Goal: Task Accomplishment & Management: Manage account settings

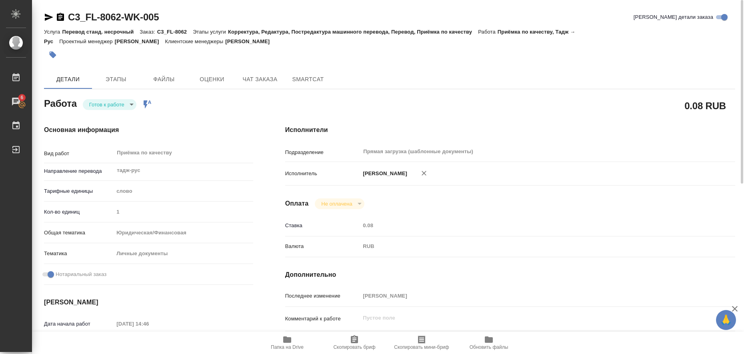
click at [286, 337] on icon "button" at bounding box center [287, 339] width 8 height 6
click at [48, 15] on icon "button" at bounding box center [49, 17] width 8 height 7
click at [54, 56] on icon "button" at bounding box center [53, 55] width 7 height 7
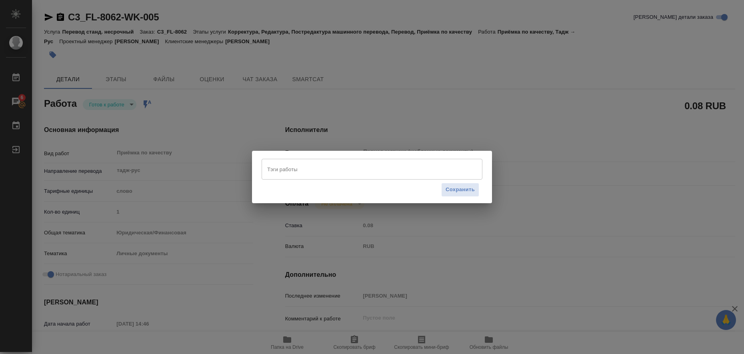
click at [281, 160] on div "Тэги работы" at bounding box center [372, 169] width 221 height 21
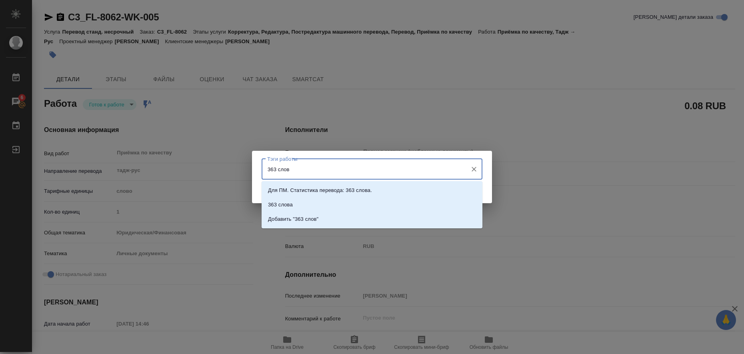
type input "363 слова"
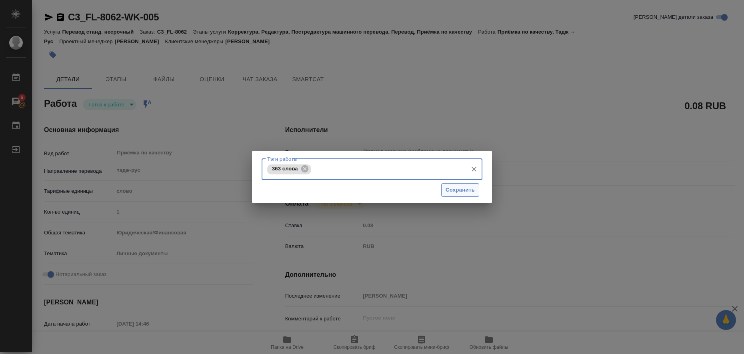
click at [443, 189] on button "Сохранить" at bounding box center [460, 190] width 38 height 14
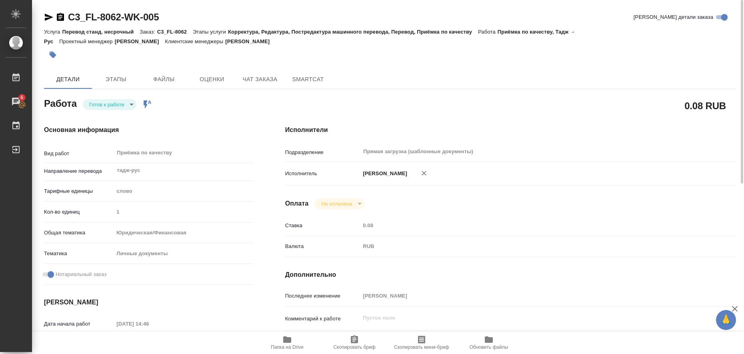
type input "readyForWork"
type input "тадж-рус"
type input "5a8b1489cc6b4906c91bfd90"
type input "1"
type input "yr-fn"
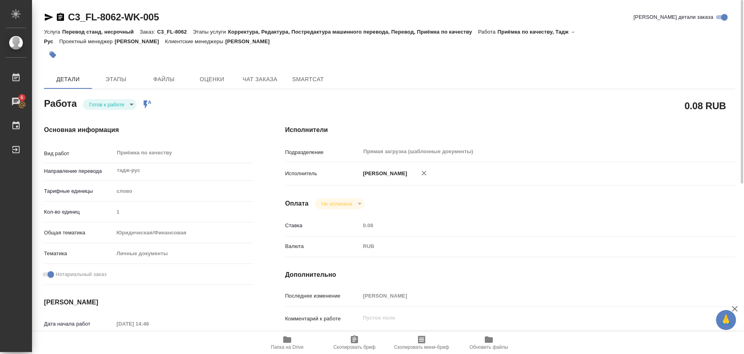
type input "5a8b8b956a9677013d343cfe"
checkbox input "true"
type input "[DATE] 14:46"
type input "[DATE] 10:00"
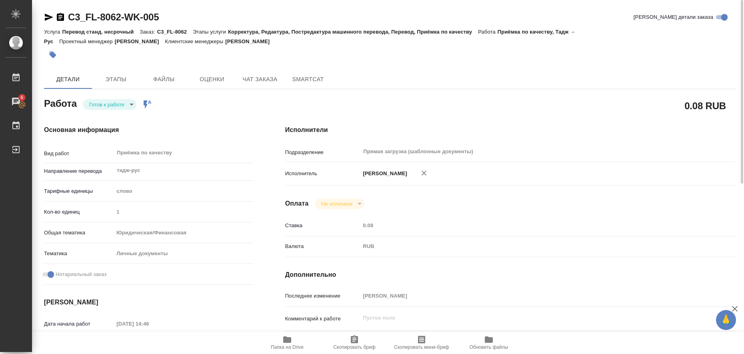
type input "Прямая загрузка (шаблонные документы)"
type input "notPayed"
type input "0.08"
type input "RUB"
type input "[PERSON_NAME]"
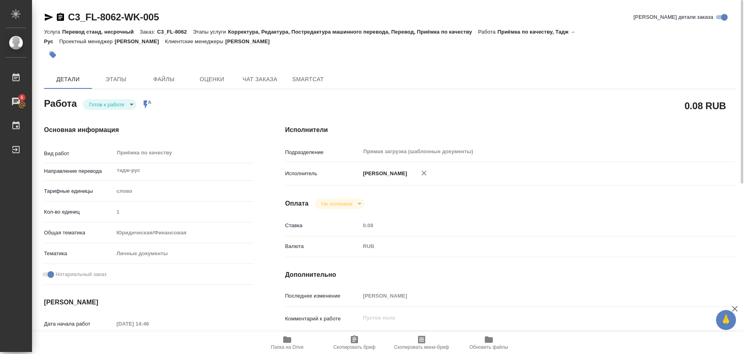
type input "C3_FL-8062"
type input "Перевод станд. несрочный"
type input "Корректура, Редактура, Постредактура машинного перевода, Перевод, Приёмка по ка…"
type input "[PERSON_NAME]"
type input "/Clients/FL_C3/Orders/C3_FL-8062"
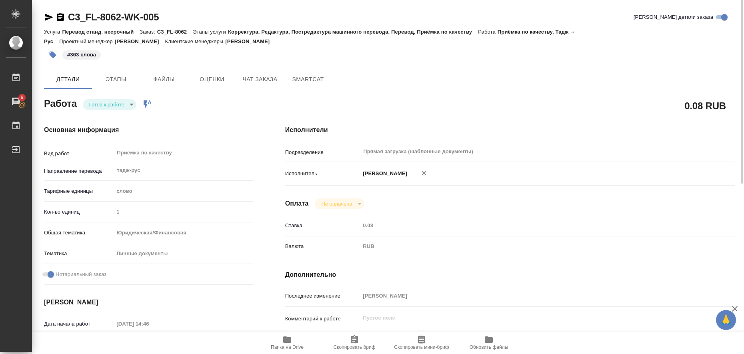
click at [130, 104] on body "🙏 .cls-1 fill:#fff; AWATERA [PERSON_NAME] [PERSON_NAME] 6 Чаты График Выйти C3_…" at bounding box center [372, 177] width 744 height 354
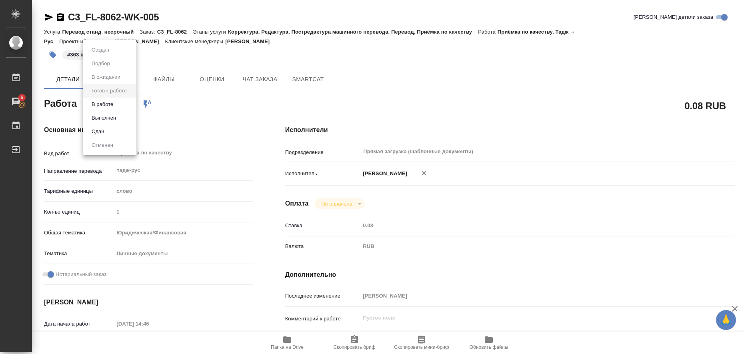
click at [122, 116] on li "Выполнен" at bounding box center [110, 118] width 54 height 14
type textarea "x"
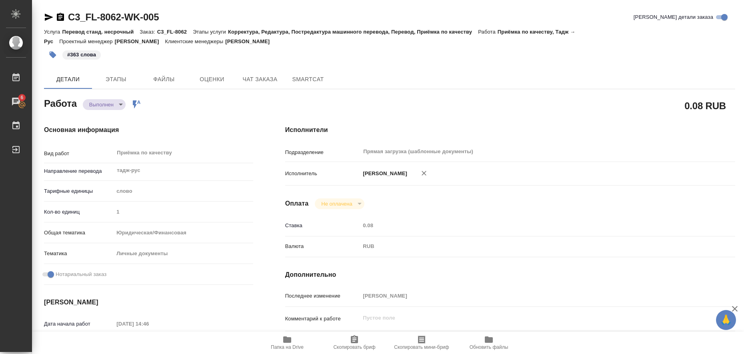
type textarea "x"
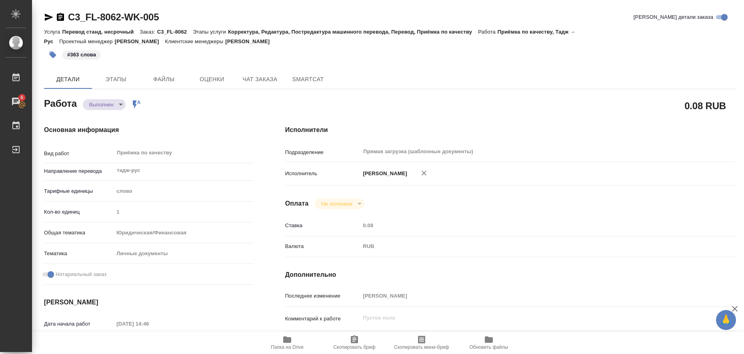
type textarea "x"
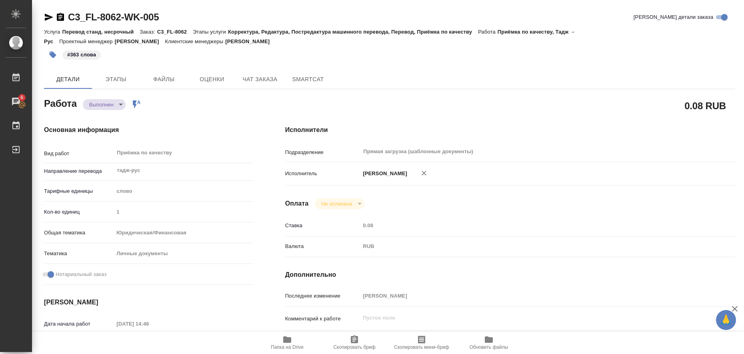
type textarea "x"
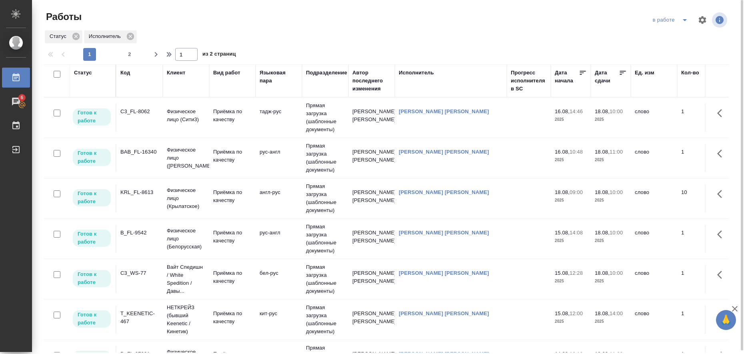
click at [183, 124] on p "Физическое лицо ([PERSON_NAME])" at bounding box center [186, 116] width 38 height 16
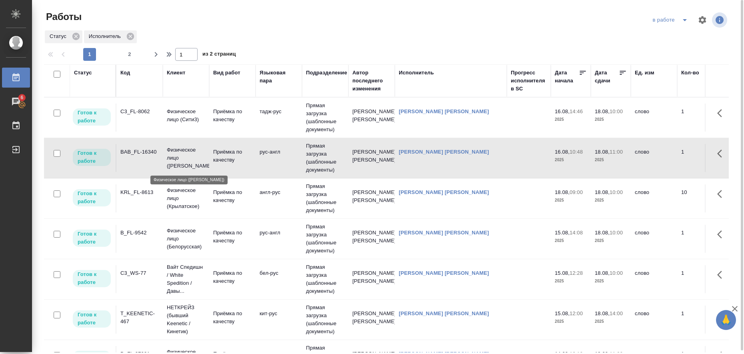
click at [183, 160] on p "Физическое лицо ([PERSON_NAME])" at bounding box center [186, 158] width 38 height 24
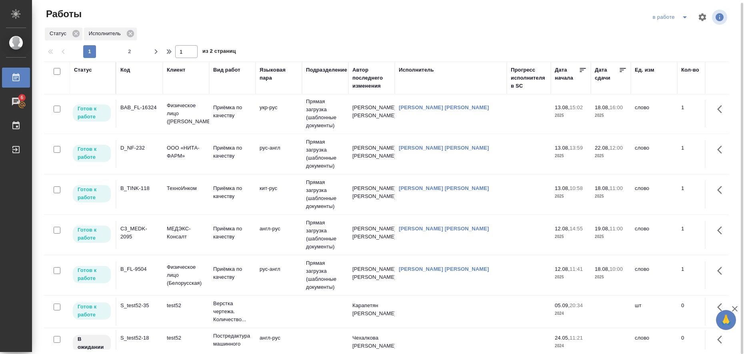
scroll to position [350, 0]
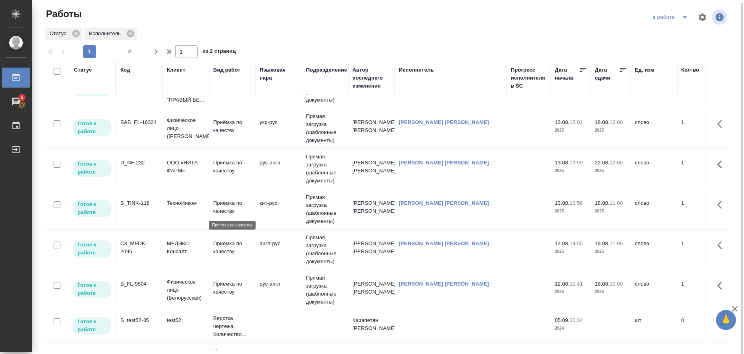
click at [217, 202] on p "Приёмка по качеству" at bounding box center [232, 207] width 38 height 16
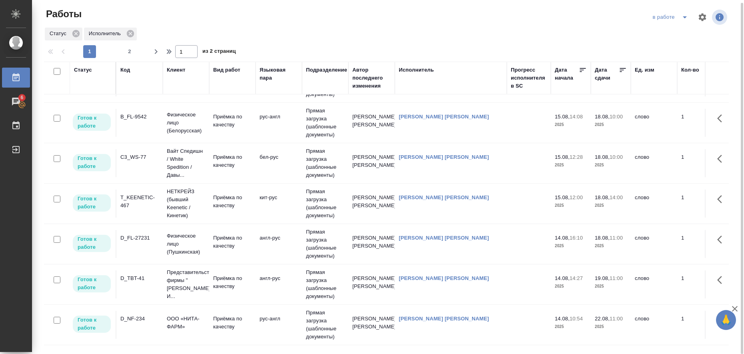
scroll to position [0, 0]
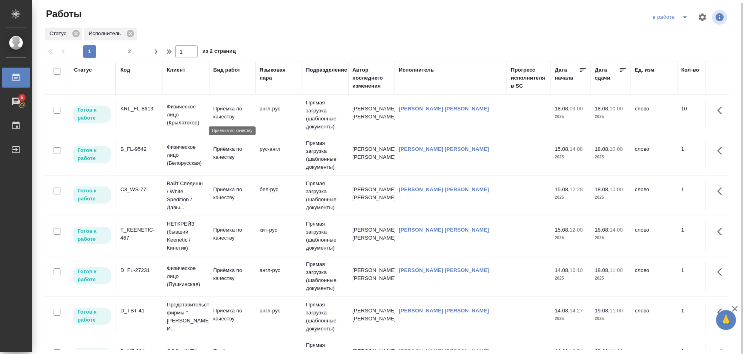
click at [223, 111] on p "Приёмка по качеству" at bounding box center [232, 113] width 38 height 16
